Goal: Navigation & Orientation: Find specific page/section

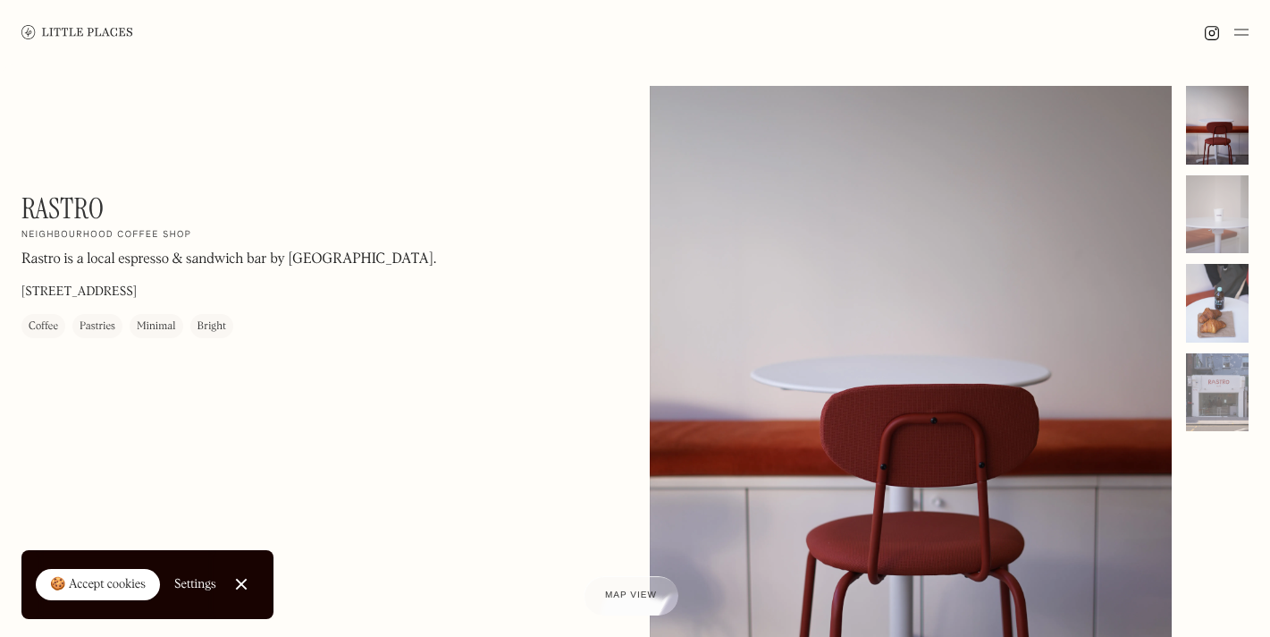
click at [1224, 319] on div at bounding box center [1217, 303] width 63 height 79
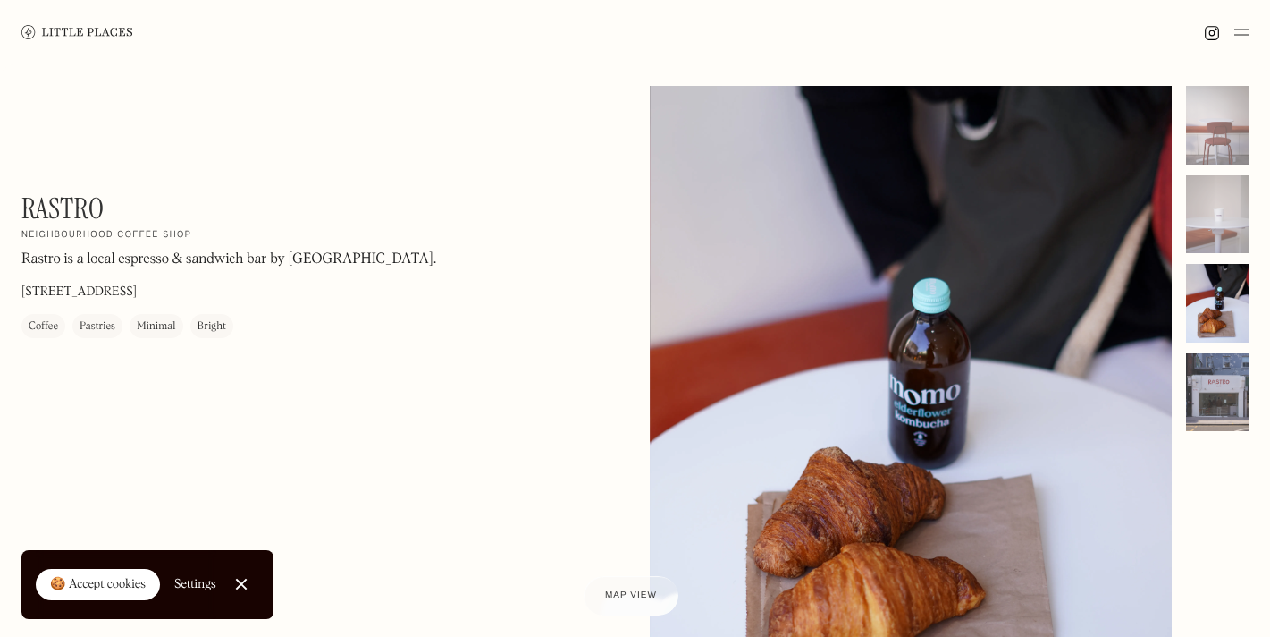
click at [1212, 406] on div at bounding box center [1217, 392] width 63 height 79
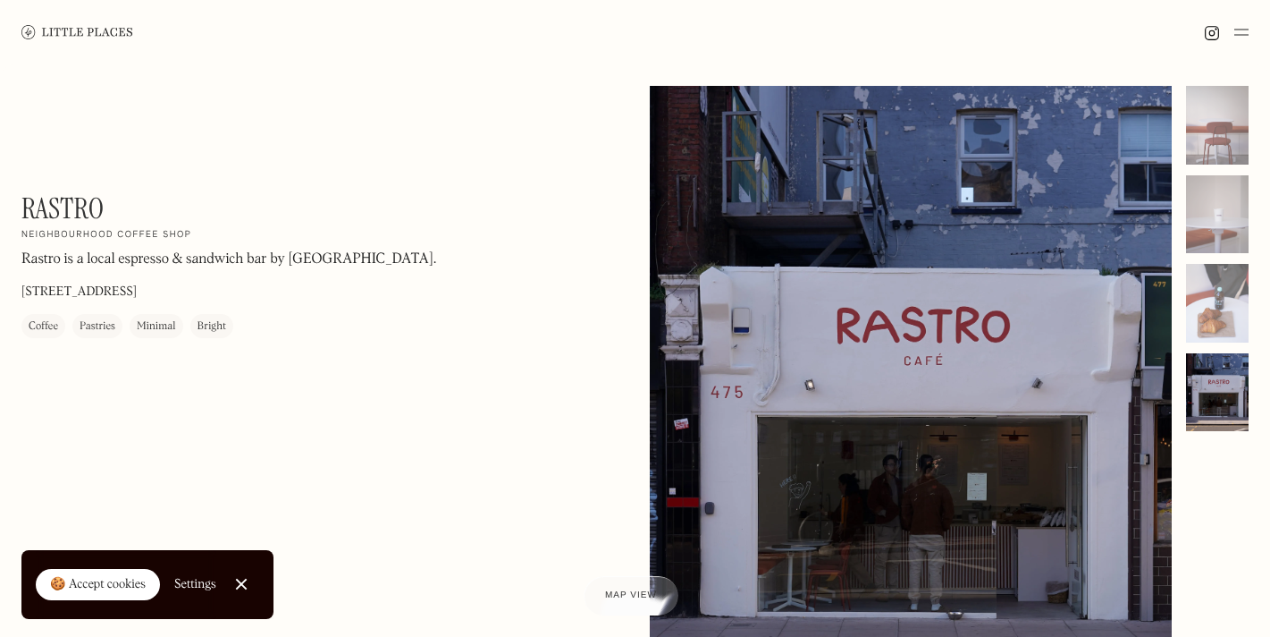
click at [62, 30] on img at bounding box center [77, 31] width 112 height 13
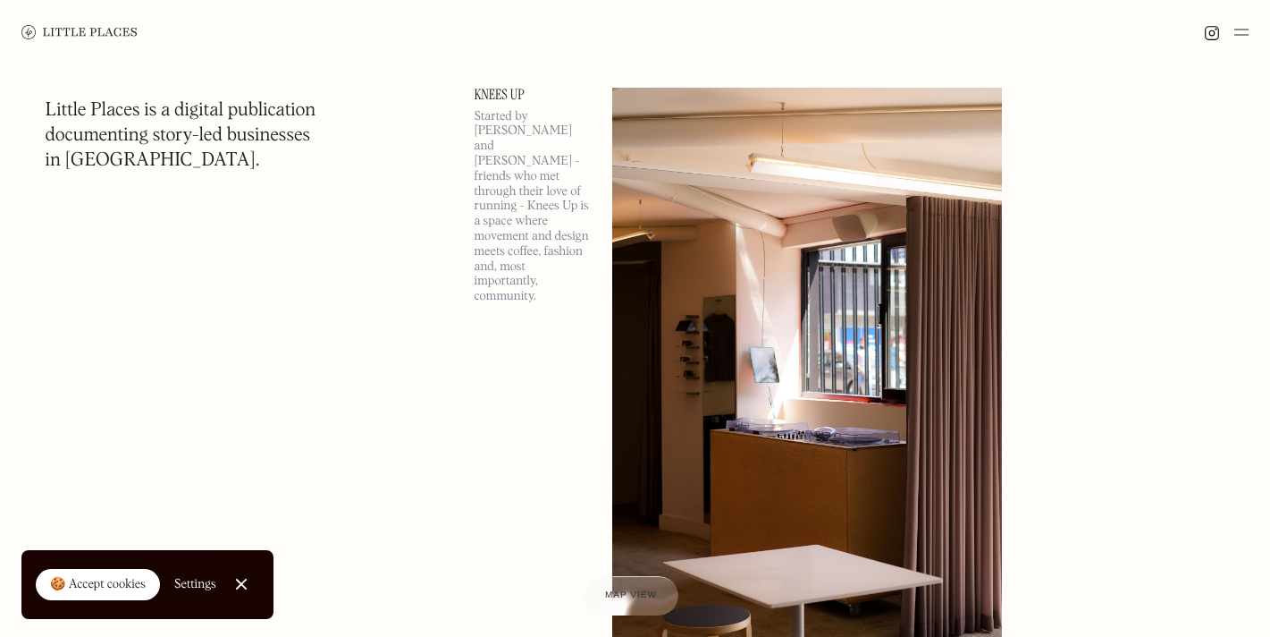
scroll to position [3782, 0]
click at [495, 92] on link "Knees Up" at bounding box center [533, 96] width 116 height 14
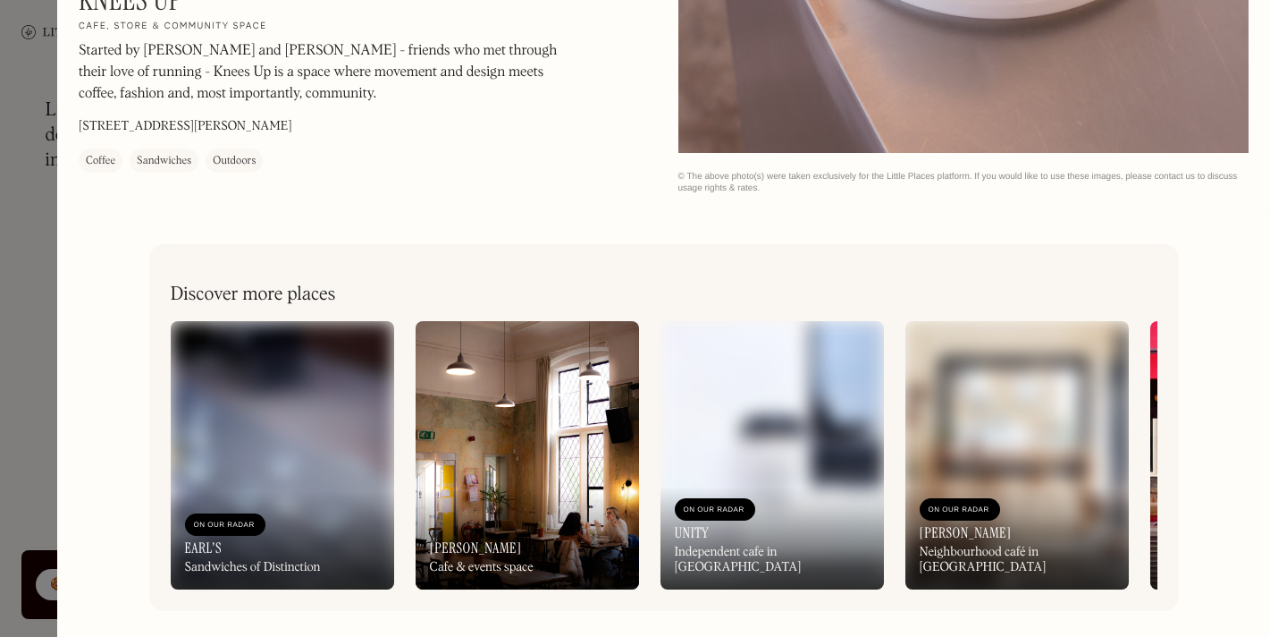
scroll to position [2039, 0]
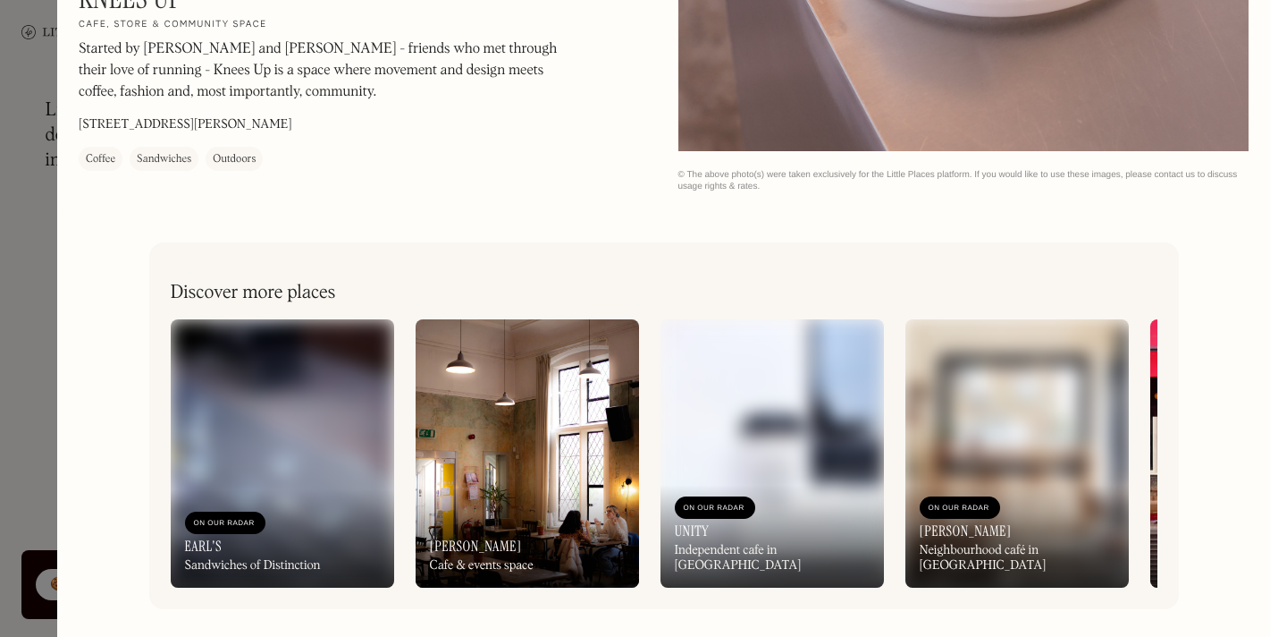
click at [30, 285] on div at bounding box center [635, 318] width 1270 height 637
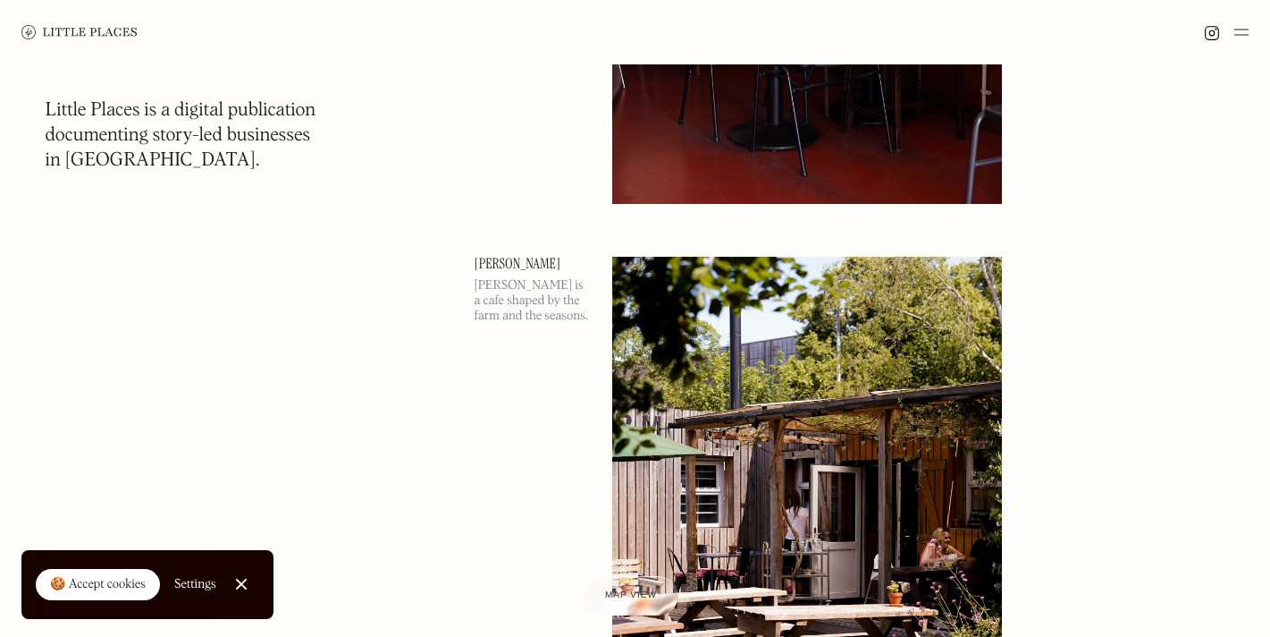
scroll to position [5607, 0]
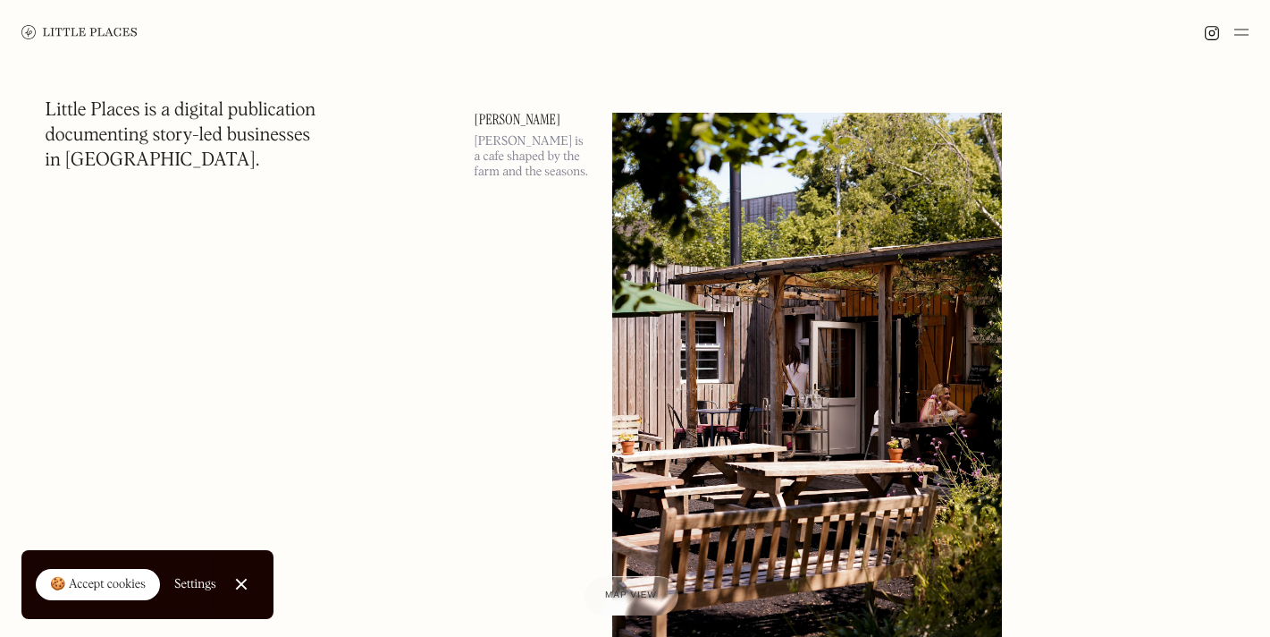
click at [746, 408] on img at bounding box center [807, 394] width 390 height 563
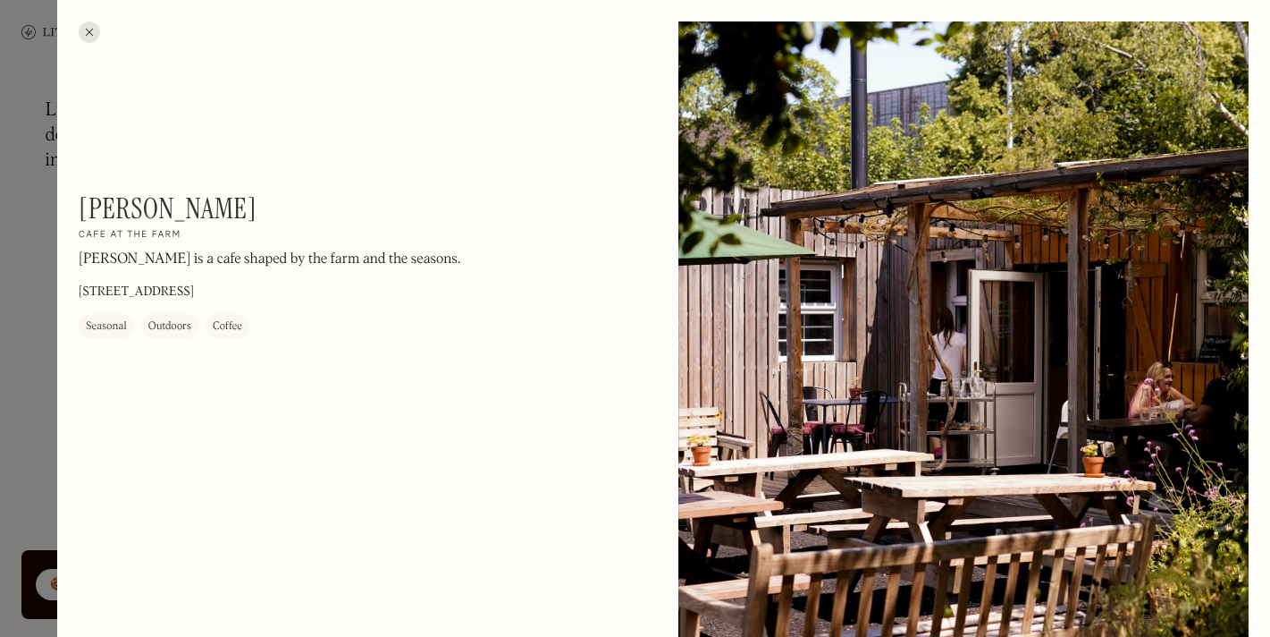
click at [22, 245] on div at bounding box center [635, 318] width 1270 height 637
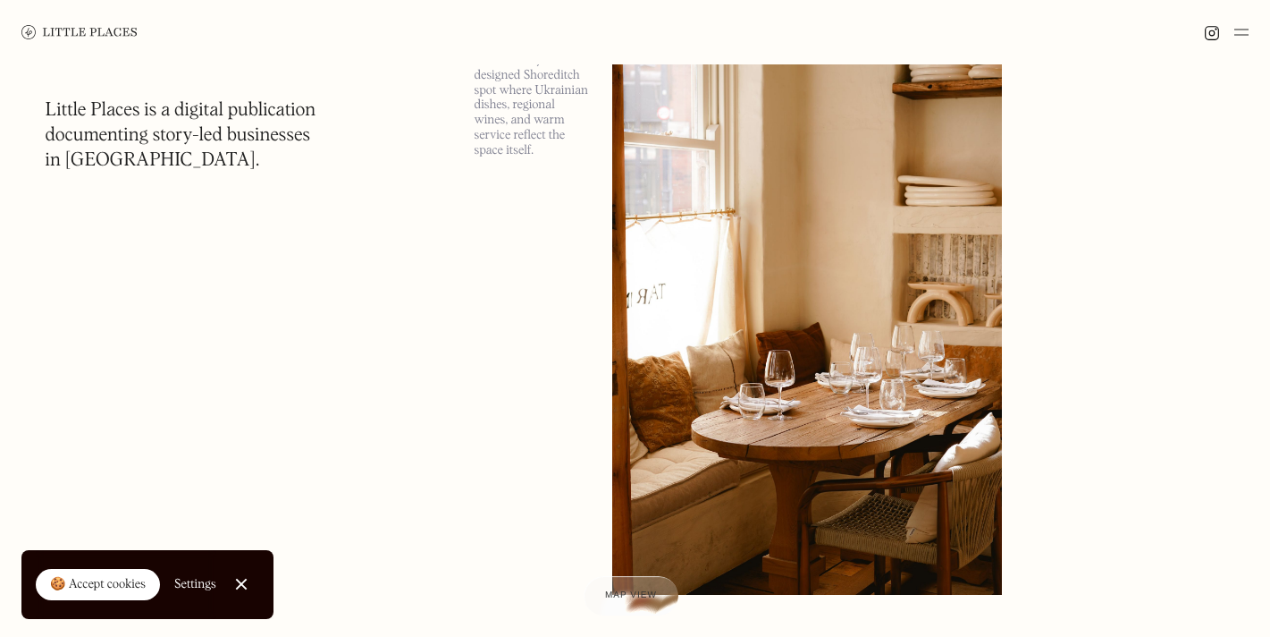
scroll to position [6176, 0]
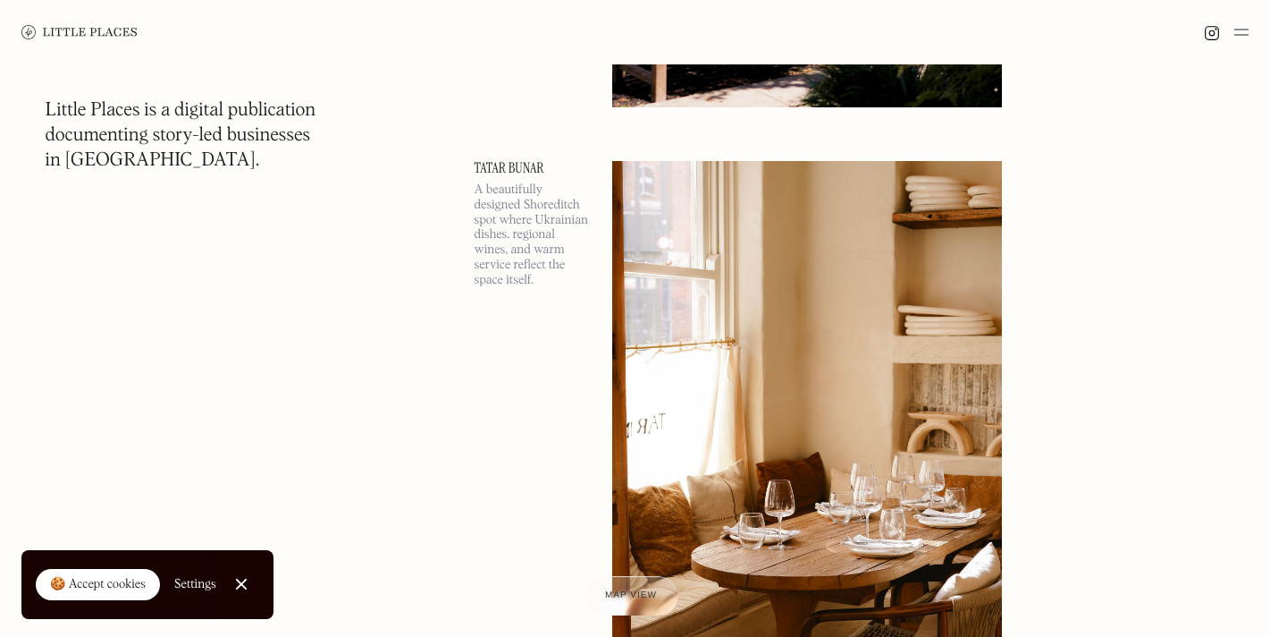
click at [1241, 37] on img at bounding box center [1242, 31] width 14 height 21
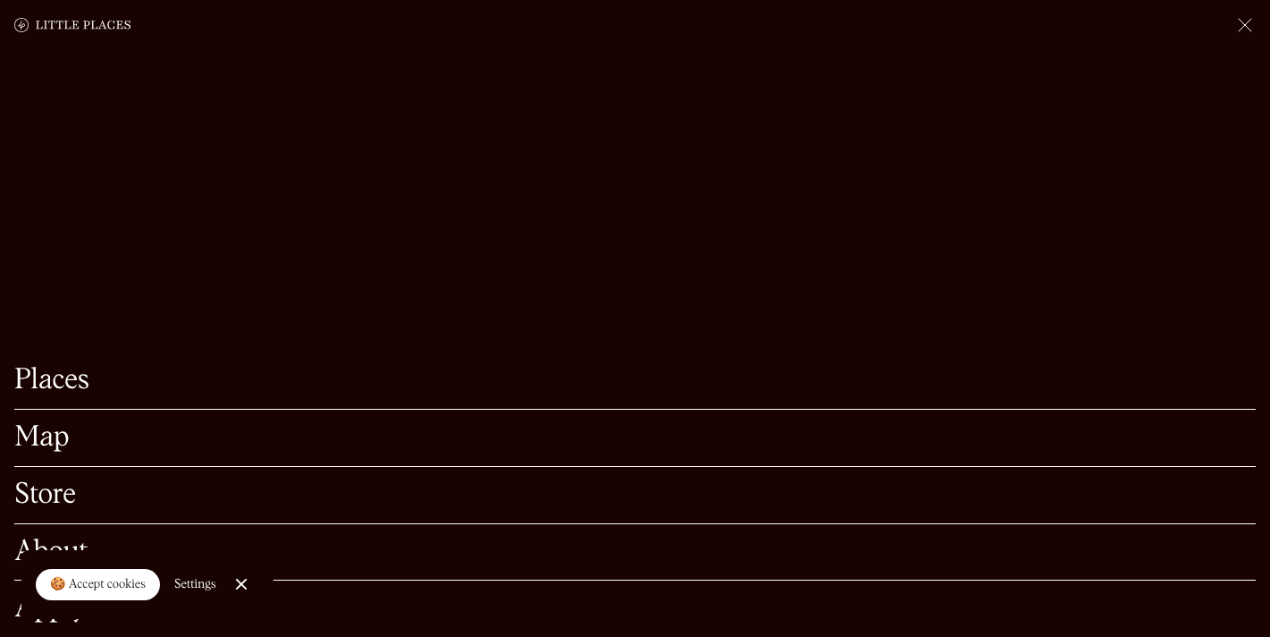
click at [55, 433] on link "Map" at bounding box center [635, 438] width 1242 height 28
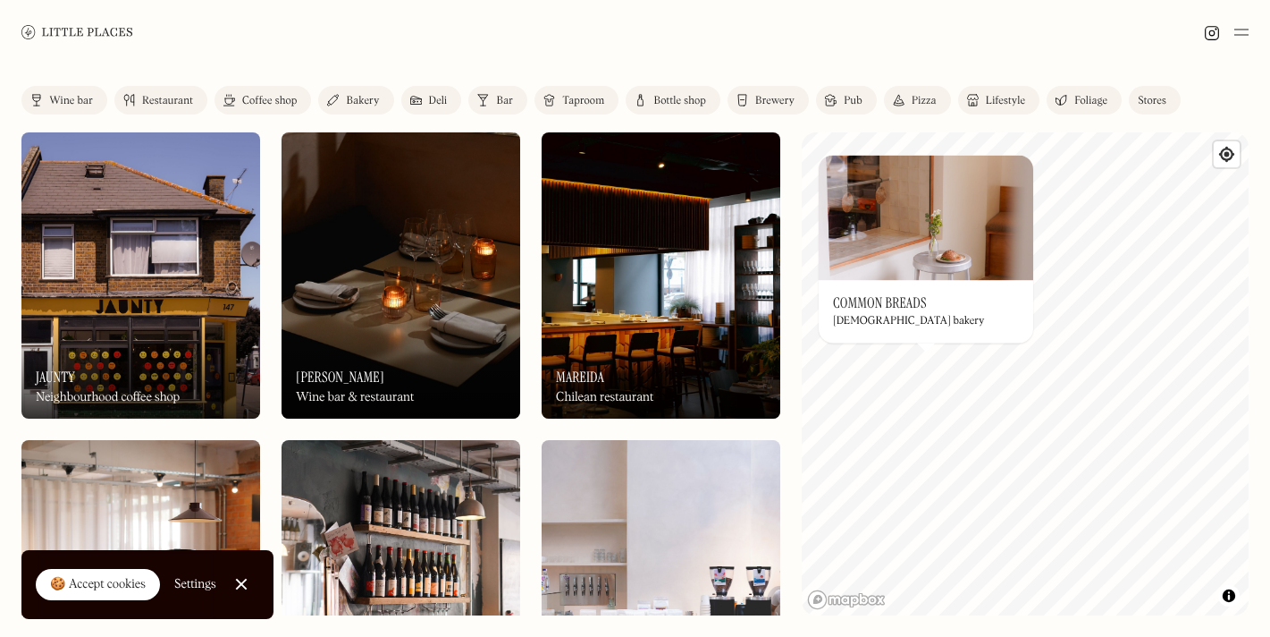
click at [891, 291] on div "On Our Radar Common Breads Lebanese bakery" at bounding box center [926, 311] width 215 height 63
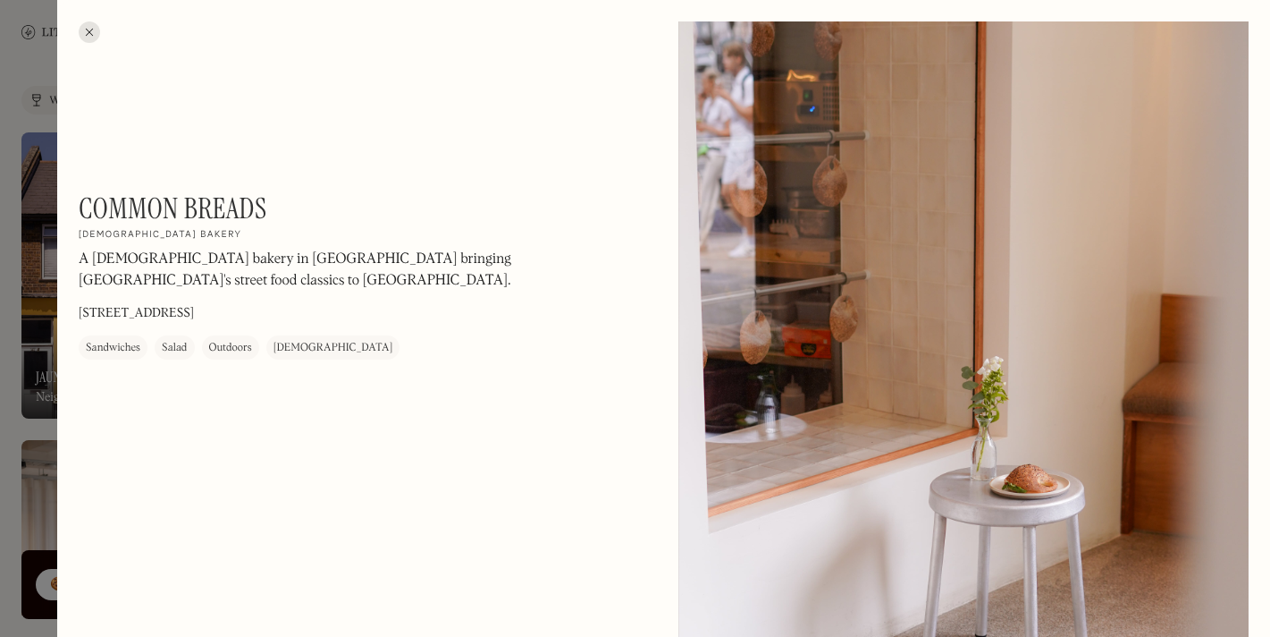
click at [241, 212] on h1 "Common Breads" at bounding box center [173, 208] width 189 height 34
click at [20, 54] on div at bounding box center [635, 318] width 1270 height 637
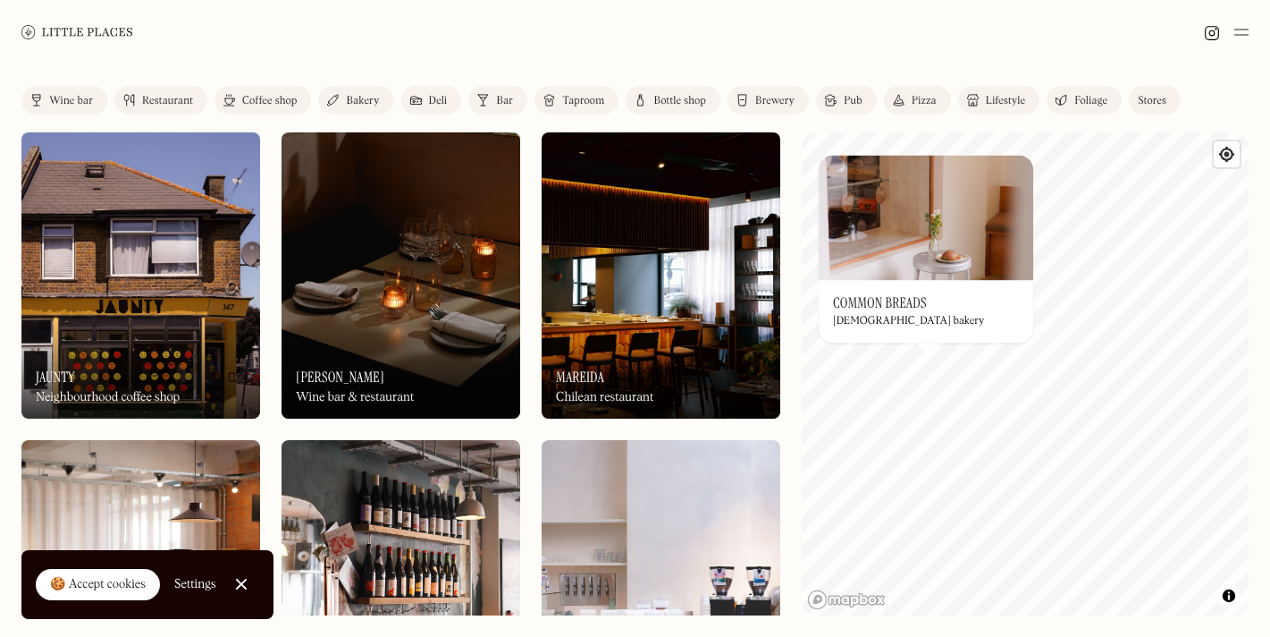
click at [1202, 31] on div at bounding box center [635, 32] width 1270 height 64
click at [1209, 31] on img at bounding box center [1212, 33] width 16 height 16
